Goal: Check status: Check status

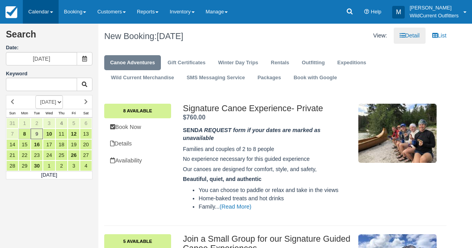
click at [31, 12] on link "Calendar" at bounding box center [41, 12] width 36 height 24
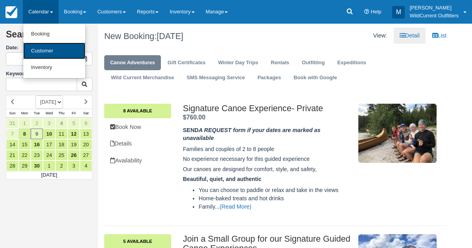
click at [38, 51] on link "Customer" at bounding box center [54, 51] width 62 height 17
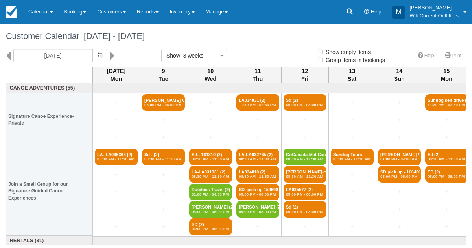
select select
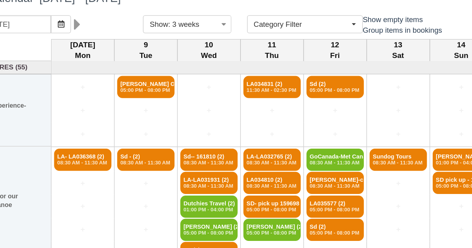
scroll to position [3, 0]
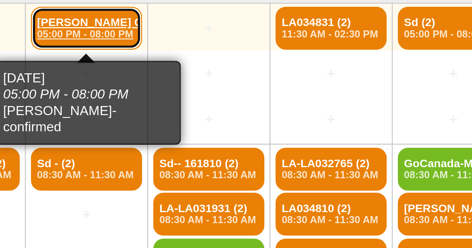
click at [154, 99] on em "05:00 PM - 08:00 PM" at bounding box center [163, 101] width 38 height 5
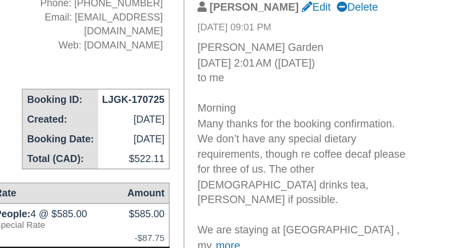
scroll to position [5, 0]
click at [365, 207] on link "more..." at bounding box center [357, 210] width 16 height 6
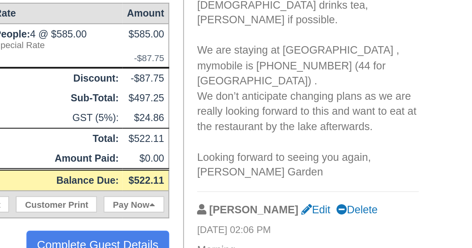
scroll to position [55, 0]
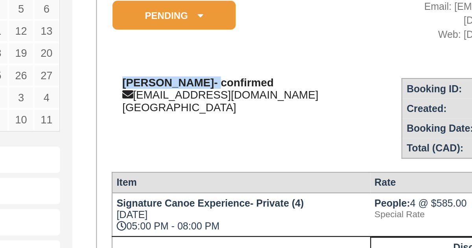
drag, startPoint x: 165, startPoint y: 81, endPoint x: 122, endPoint y: 83, distance: 42.2
click at [122, 85] on strong "Margaret Garden- confirmed" at bounding box center [158, 88] width 72 height 6
copy strong "Margaret Garden"
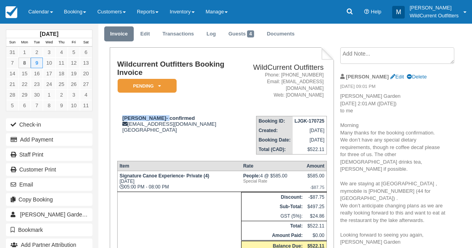
scroll to position [0, 0]
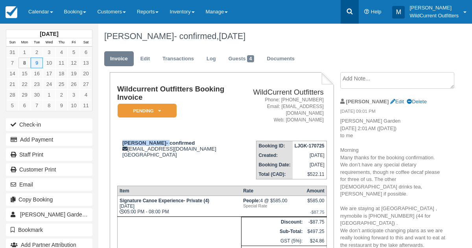
click at [353, 11] on icon at bounding box center [350, 11] width 8 height 8
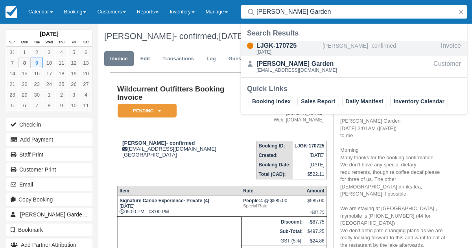
type input "Margaret Garden"
click at [322, 51] on div "LJGK-170725 Tue Sept 9, 2025" at bounding box center [282, 48] width 82 height 15
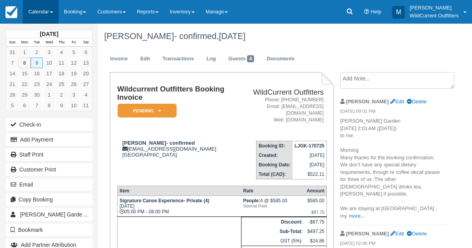
click at [38, 13] on link "Calendar" at bounding box center [41, 12] width 36 height 24
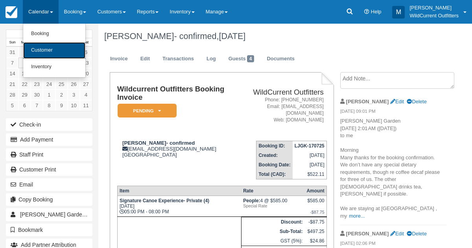
click at [41, 53] on link "Customer" at bounding box center [54, 50] width 62 height 17
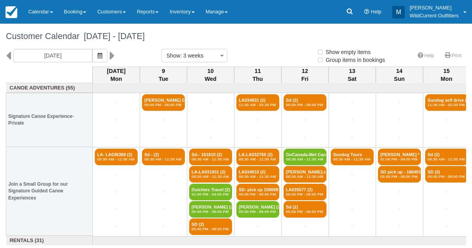
select select
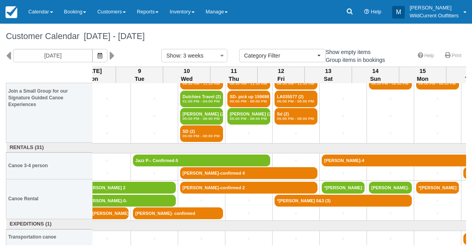
scroll to position [93, 0]
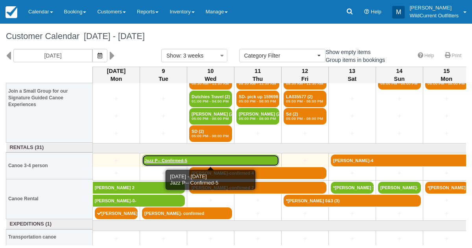
click at [169, 158] on link "Jazz P-- Confirmed-5" at bounding box center [210, 160] width 137 height 12
